Goal: Information Seeking & Learning: Learn about a topic

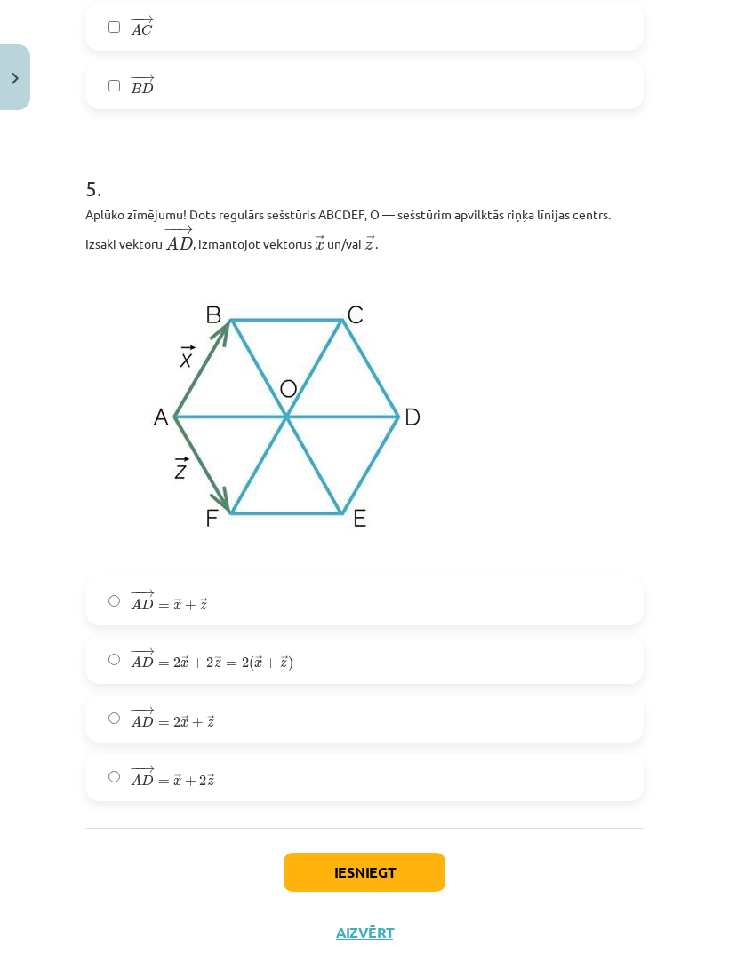
scroll to position [3052, 0]
click at [695, 434] on div "Mācību tēma: Matemātikas i - 10. klases 1. ieskaites mācību materiāls (a,b) #4 …" at bounding box center [364, 476] width 729 height 953
click at [134, 666] on span "A" at bounding box center [136, 664] width 11 height 12
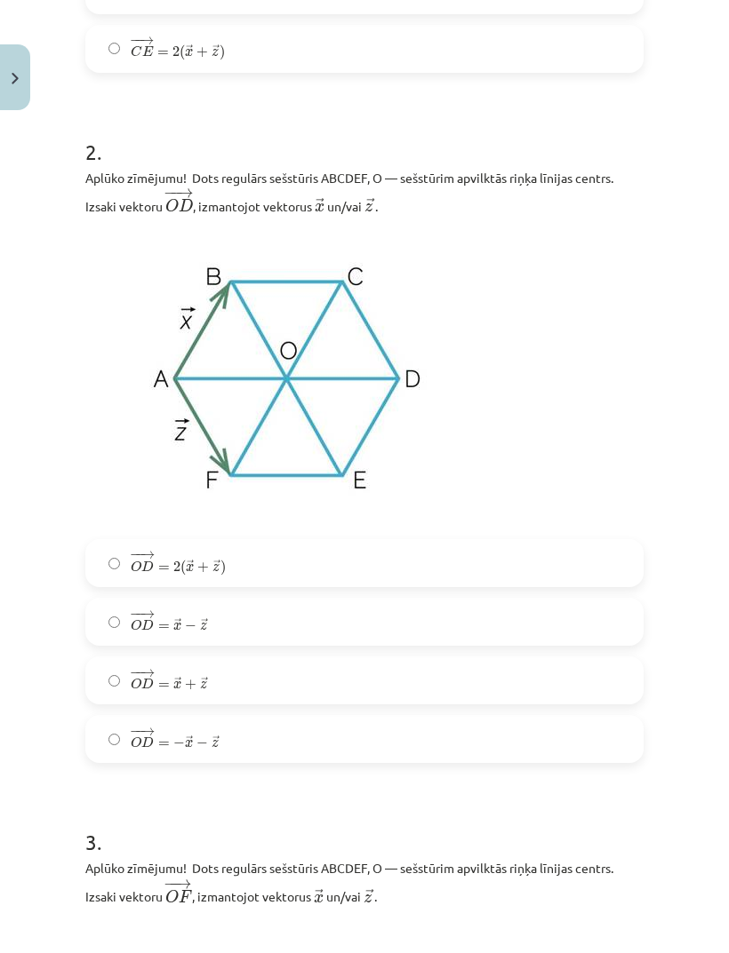
scroll to position [966, 0]
click at [117, 696] on label "− − → O D = → x + → z O D → = x → + z →" at bounding box center [364, 680] width 554 height 44
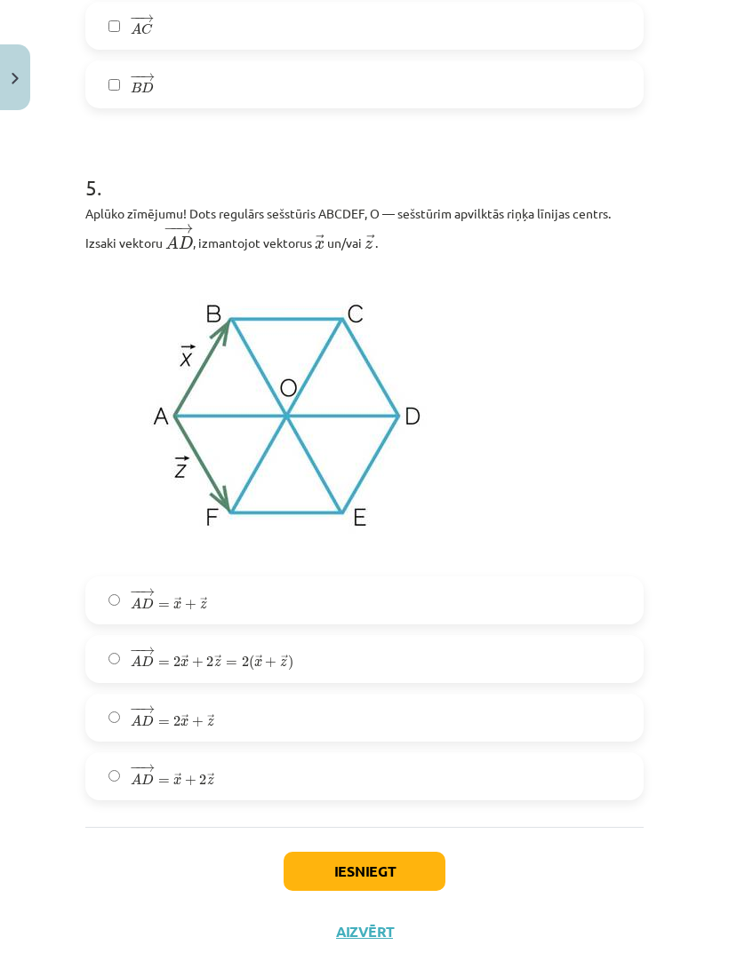
scroll to position [3053, 0]
click at [381, 881] on button "Iesniegt" at bounding box center [364, 872] width 162 height 39
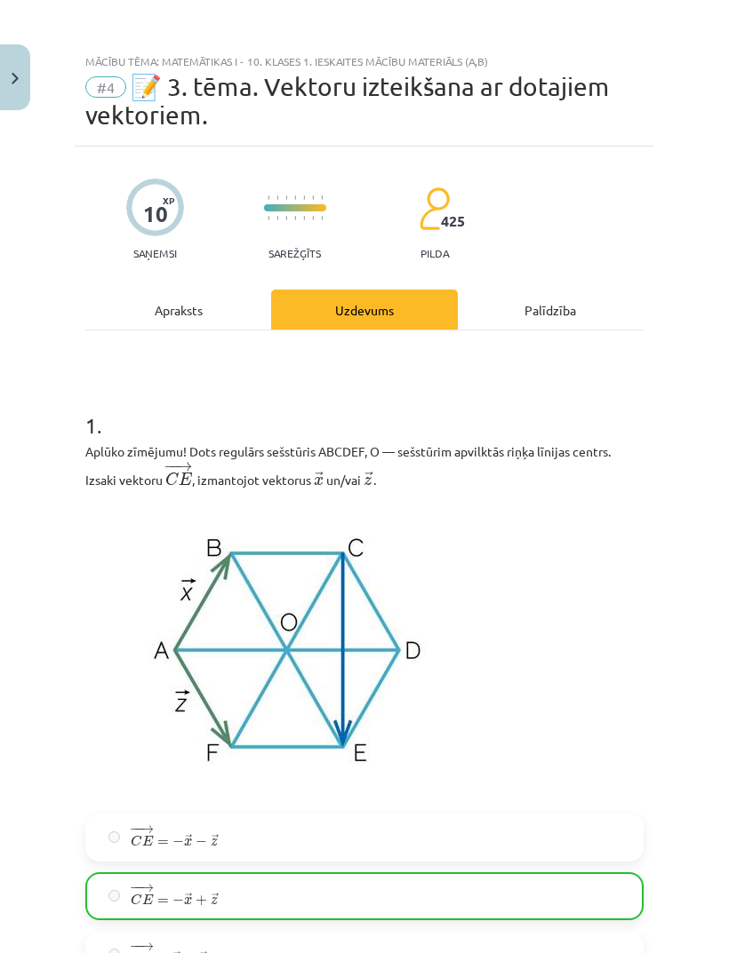
scroll to position [0, 0]
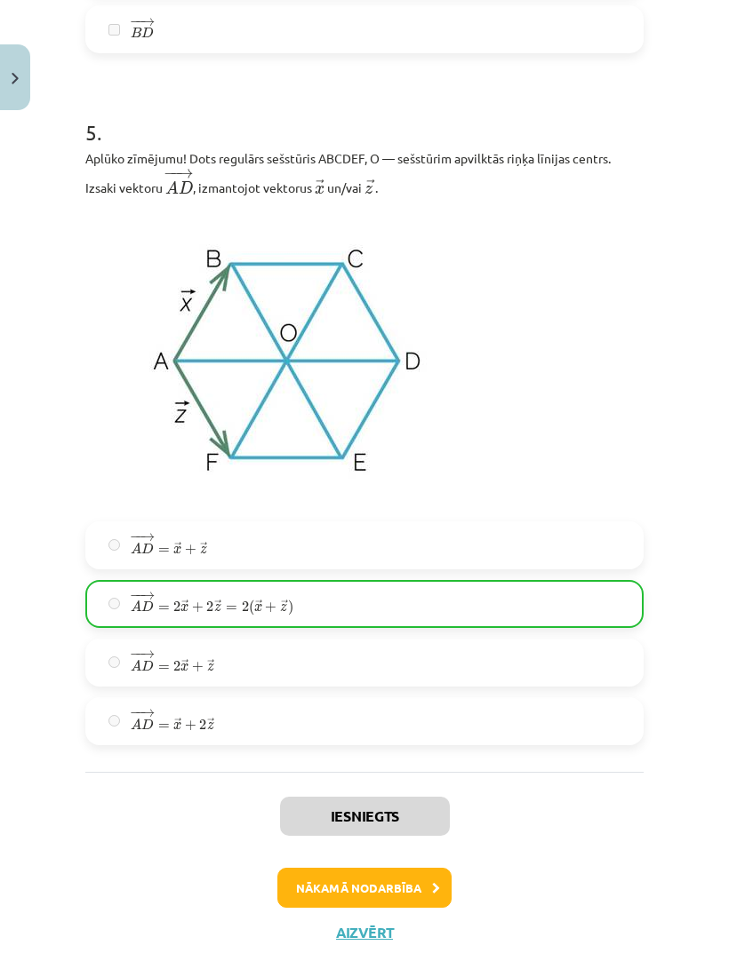
click at [389, 883] on button "Nākamā nodarbība" at bounding box center [364, 888] width 174 height 41
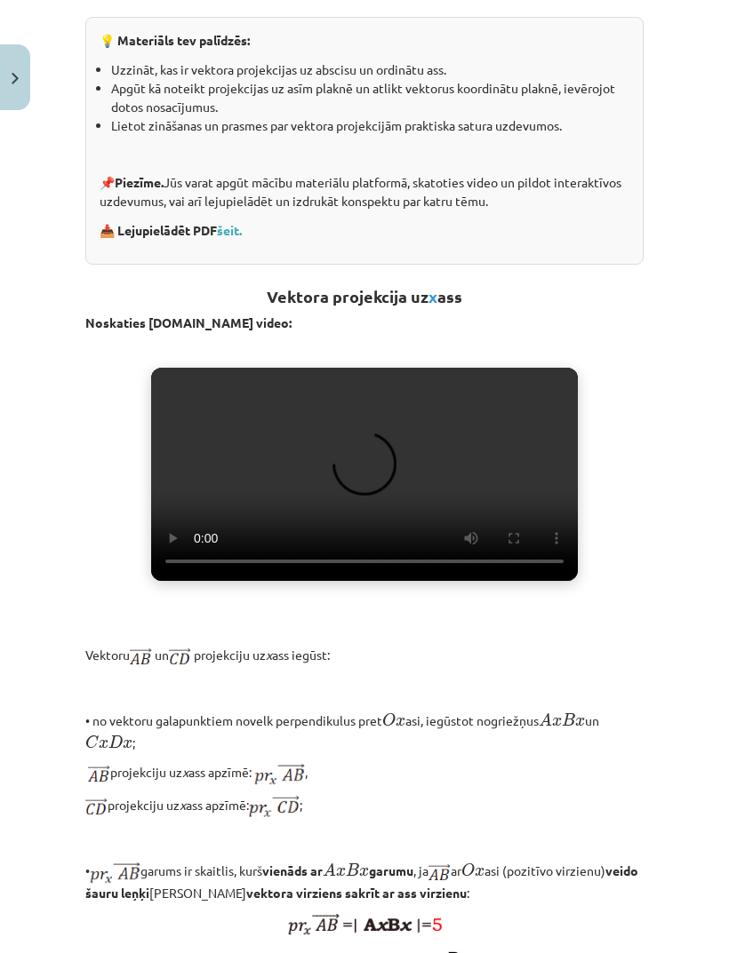
scroll to position [392, 0]
click at [369, 507] on video "Jūsu pārlūkprogramma neatbalsta video atskaņošanu." at bounding box center [364, 474] width 427 height 213
click at [657, 259] on div "Mācību tēma: Matemātikas i - 10. klases 1. ieskaites mācību materiāls (a,b) #5 …" at bounding box center [364, 476] width 729 height 953
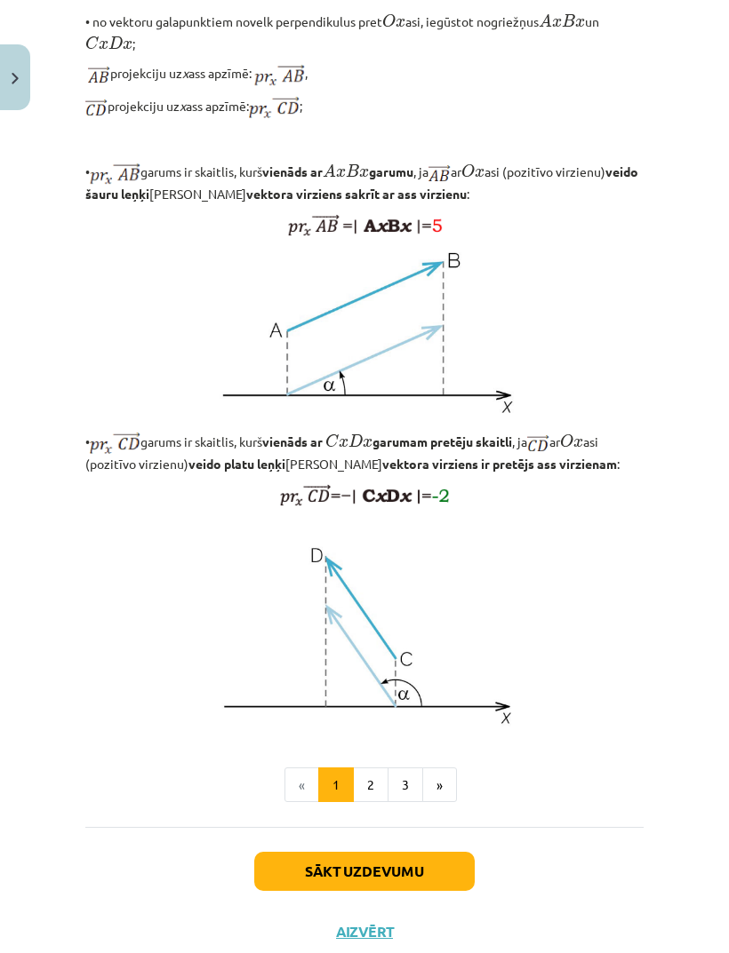
scroll to position [1091, 0]
click at [380, 803] on button "2" at bounding box center [371, 786] width 36 height 36
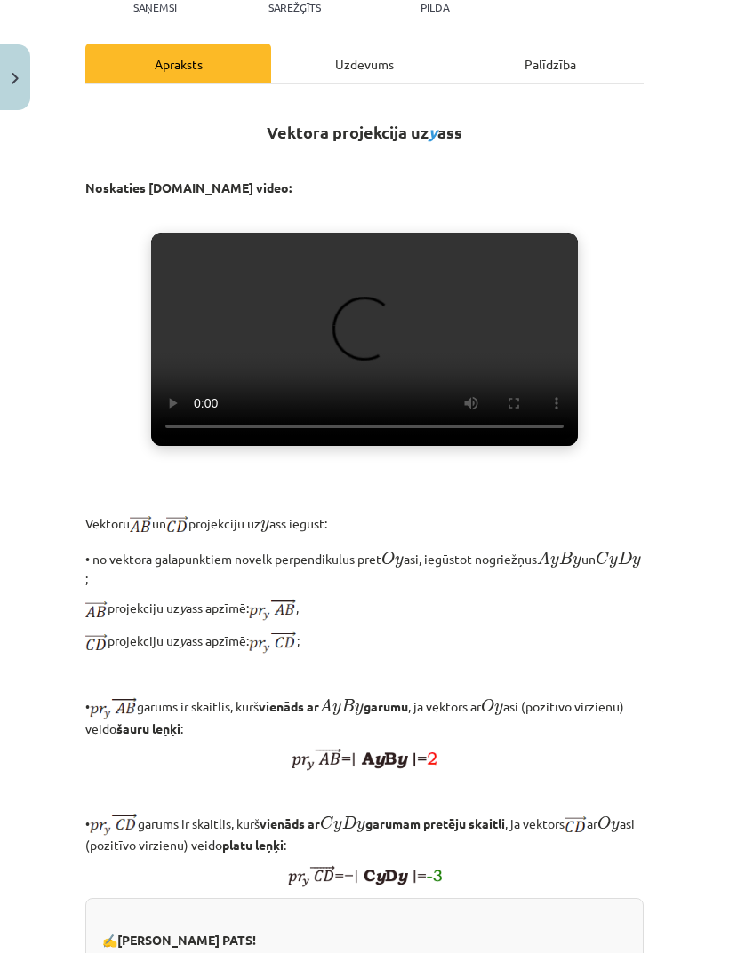
scroll to position [218, 0]
click at [368, 446] on video "Jūsu pārlūkprogramma neatbalsta video atskaņošanu." at bounding box center [364, 339] width 427 height 213
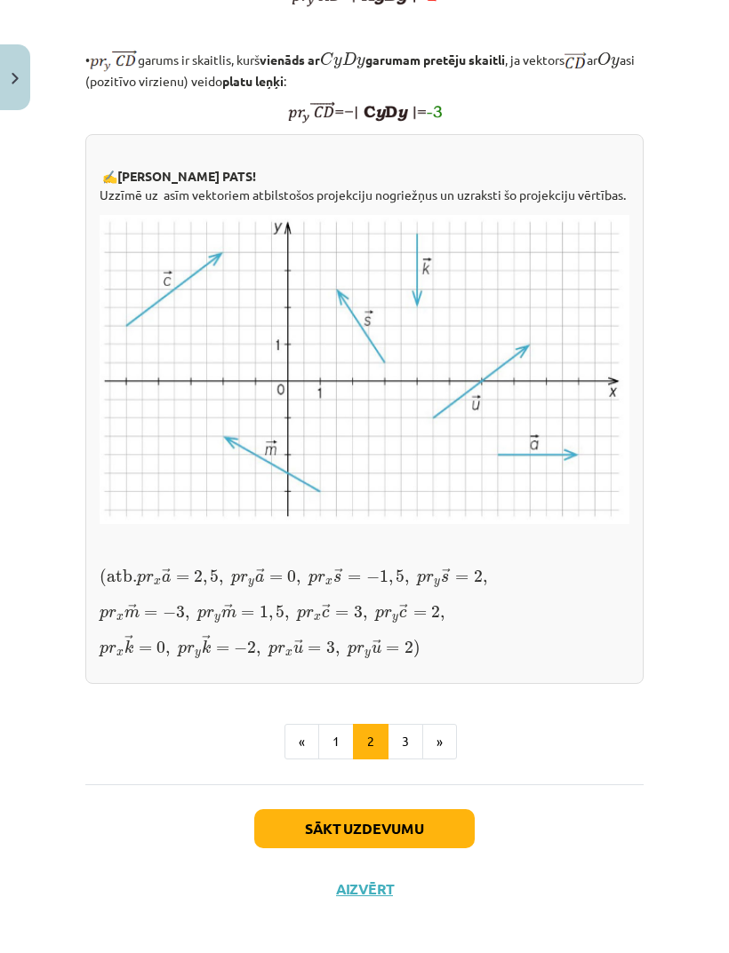
scroll to position [982, 0]
click at [695, 861] on div "Mācību tēma: Matemātikas i - 10. klases 1. ieskaites mācību materiāls (a,b) #5 …" at bounding box center [364, 476] width 729 height 953
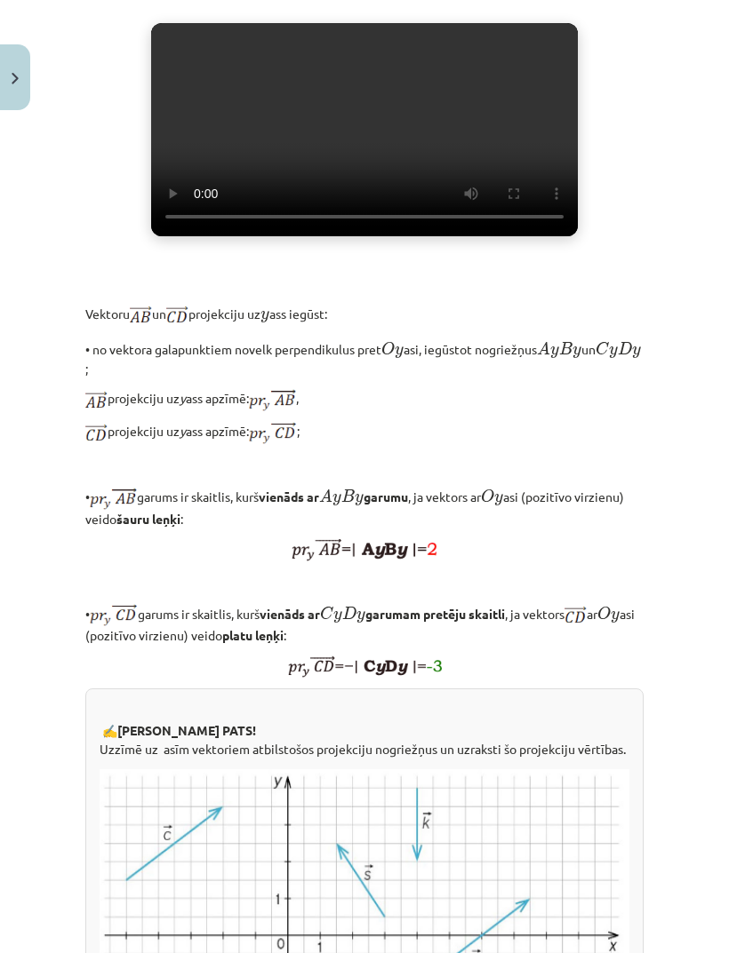
scroll to position [427, 0]
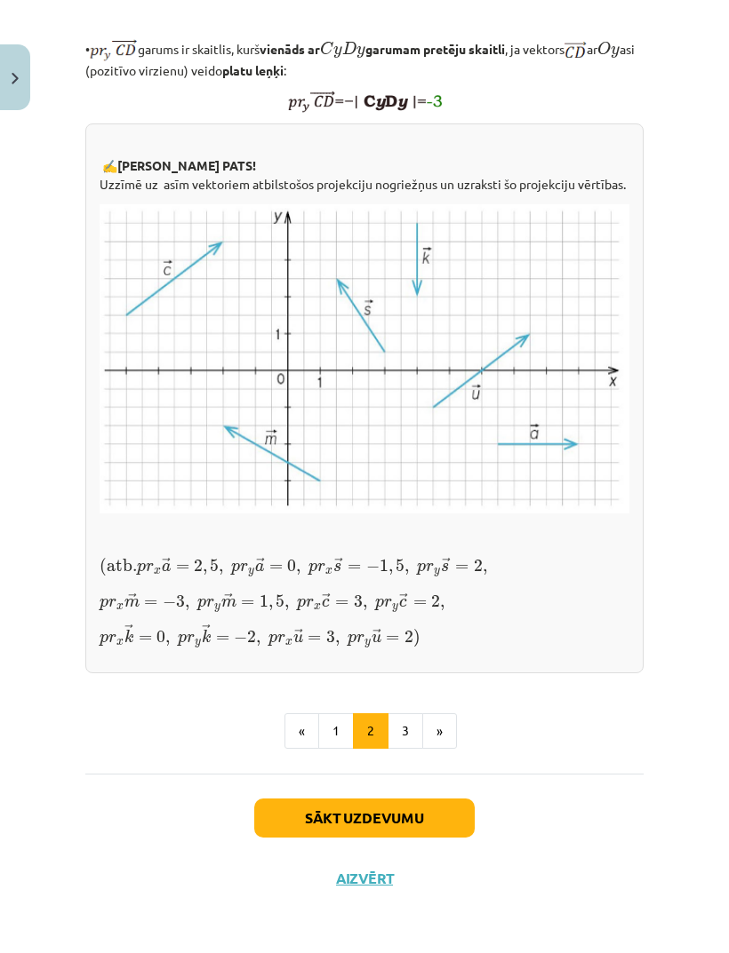
click at [337, 749] on button "1" at bounding box center [336, 732] width 36 height 36
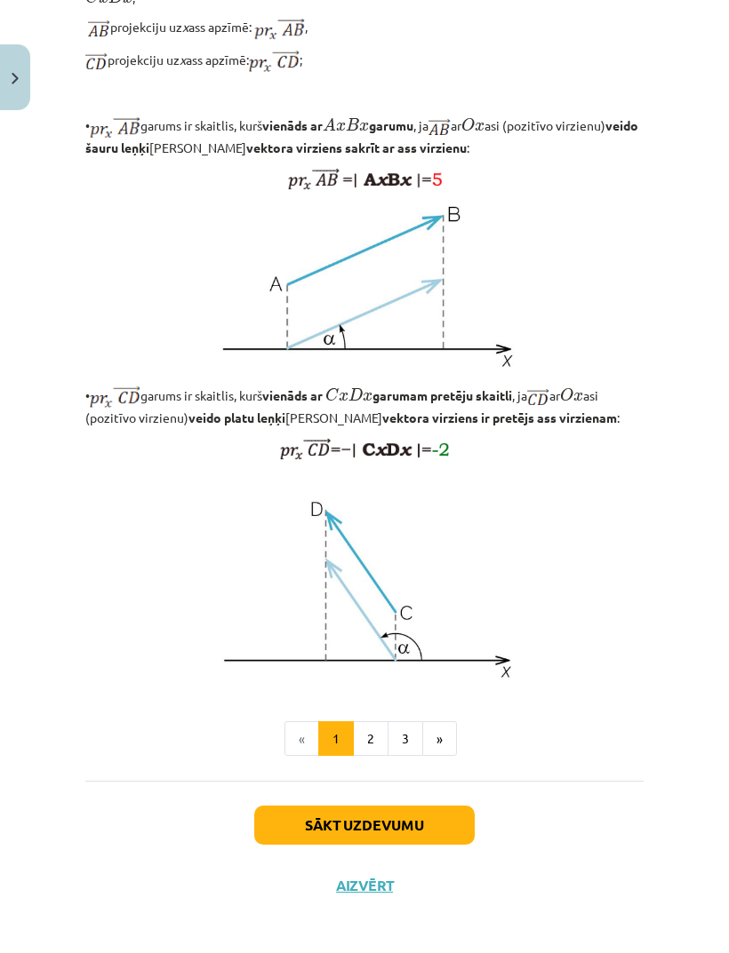
scroll to position [1137, 0]
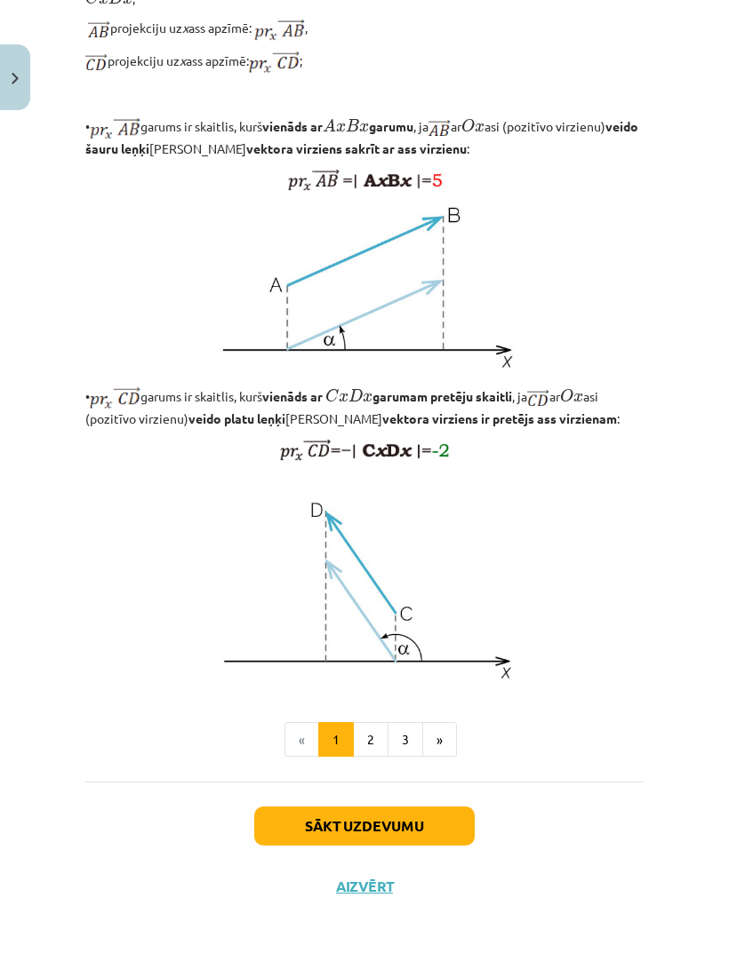
click at [374, 758] on button "2" at bounding box center [371, 740] width 36 height 36
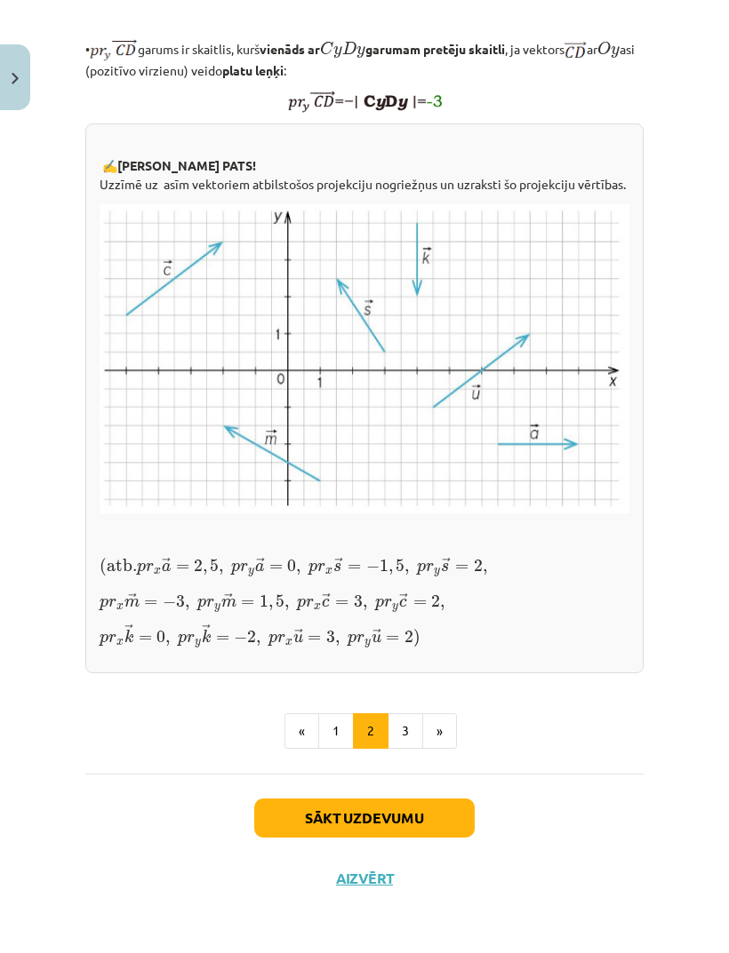
scroll to position [1222, 0]
click at [407, 749] on button "3" at bounding box center [405, 732] width 36 height 36
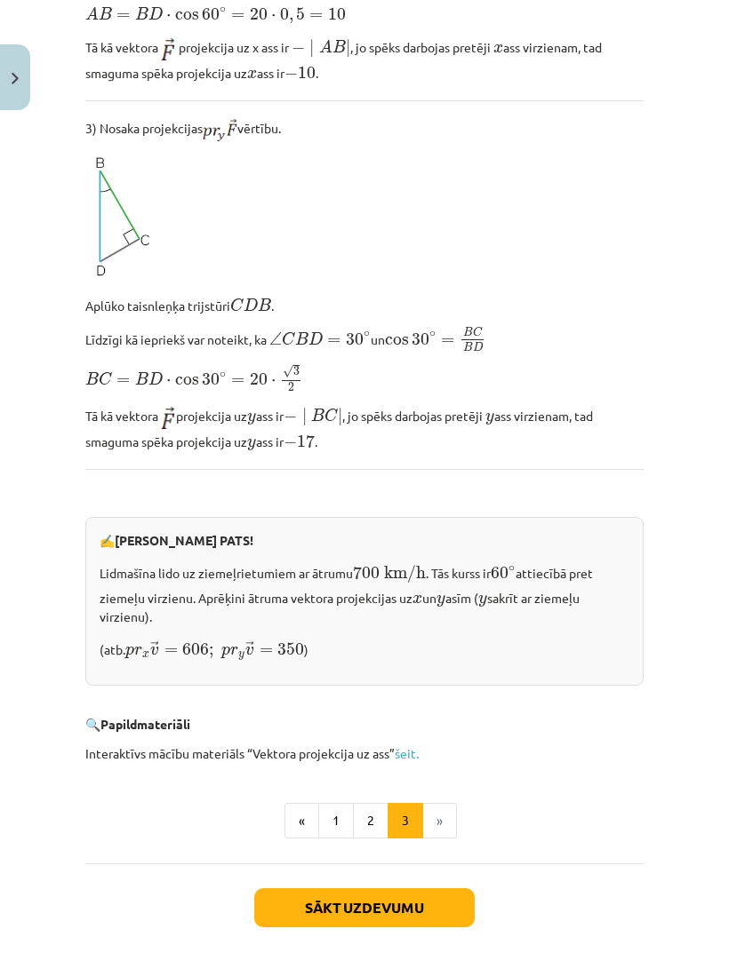
scroll to position [1512, 0]
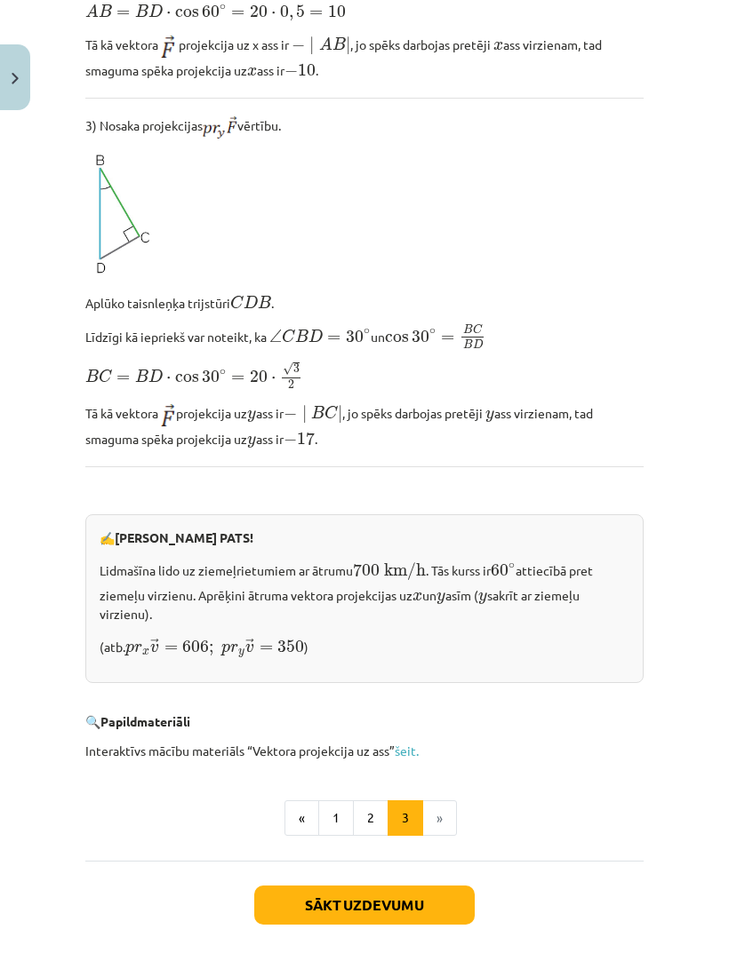
click at [418, 743] on link "šeit." at bounding box center [407, 751] width 24 height 16
